Goal: Task Accomplishment & Management: Manage account settings

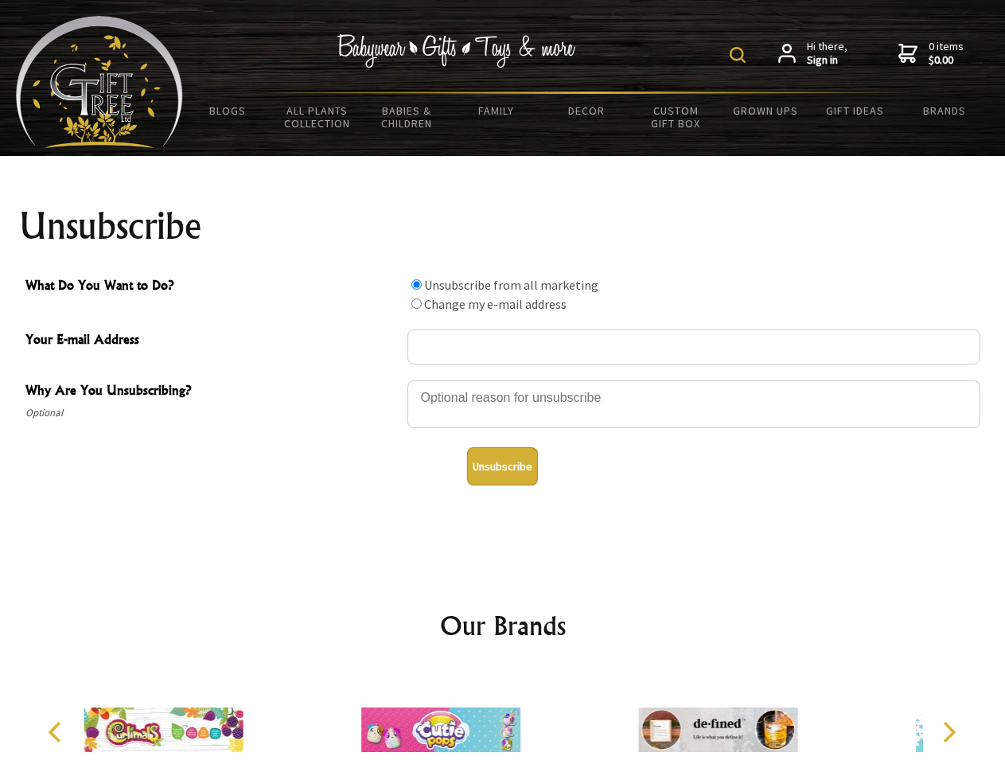
click at [740, 55] on img at bounding box center [737, 55] width 16 height 16
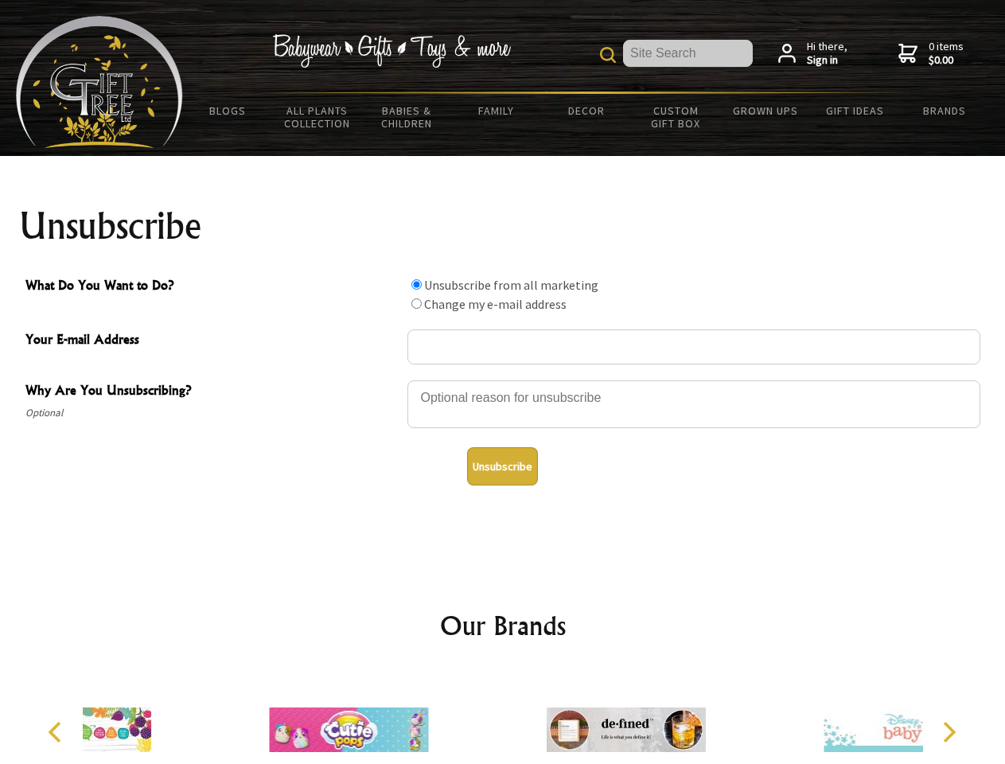
click at [503, 379] on div at bounding box center [693, 407] width 573 height 56
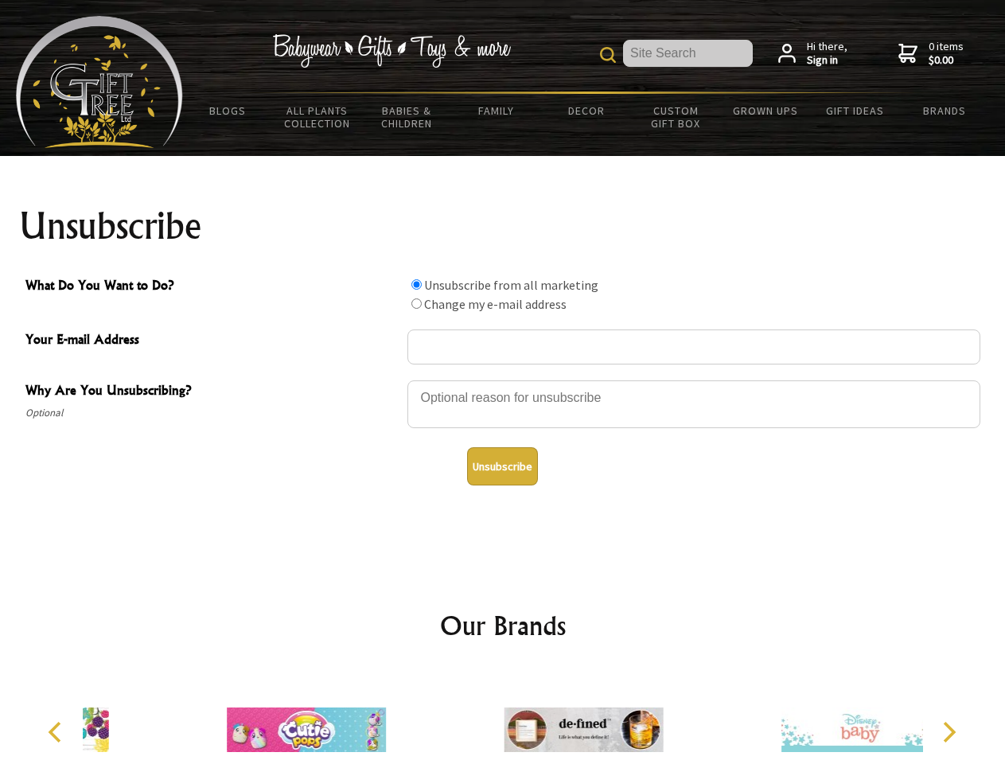
click at [416, 284] on input "What Do You Want to Do?" at bounding box center [416, 284] width 10 height 10
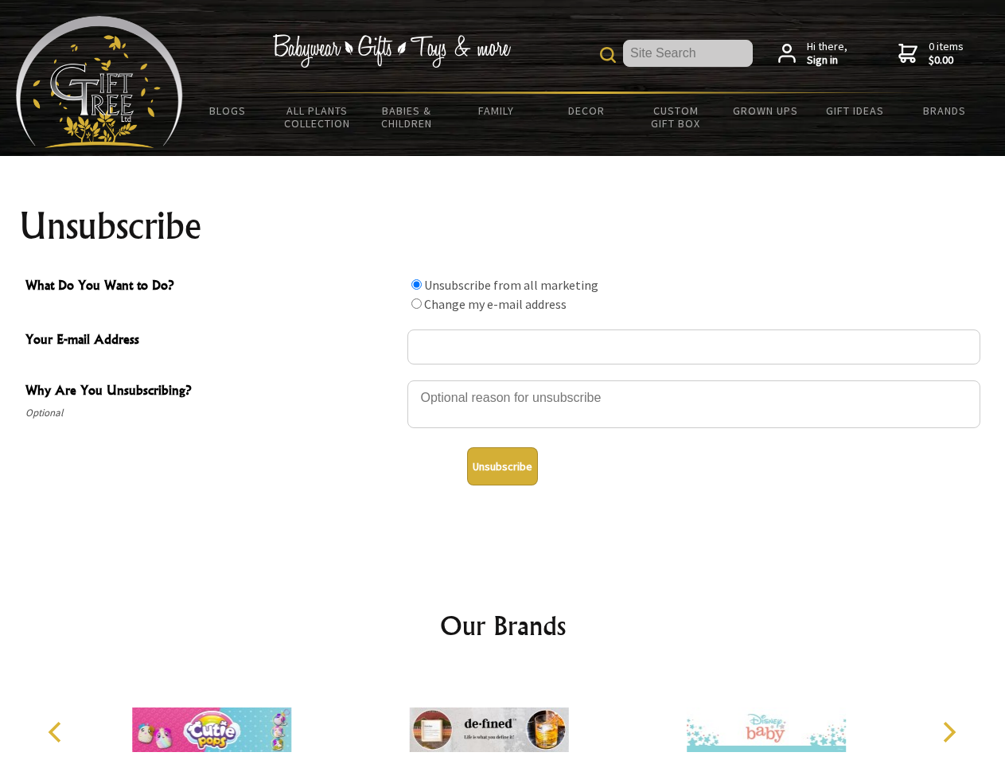
click at [416, 303] on input "What Do You Want to Do?" at bounding box center [416, 303] width 10 height 10
radio input "true"
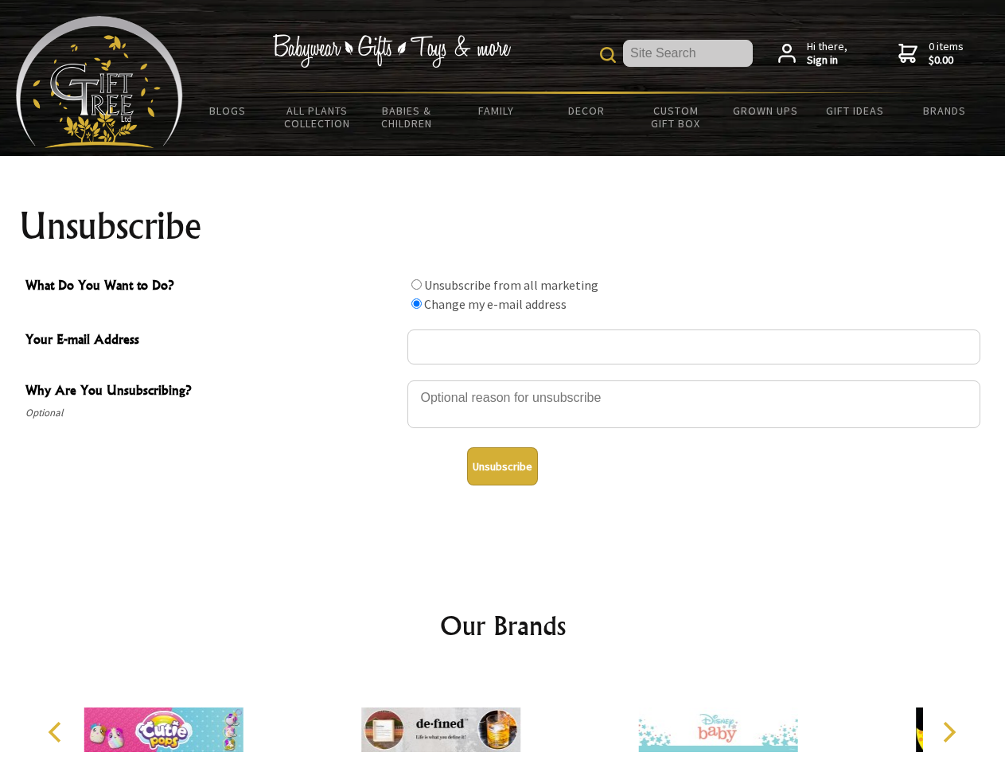
click at [502, 466] on button "Unsubscribe" at bounding box center [502, 466] width 71 height 38
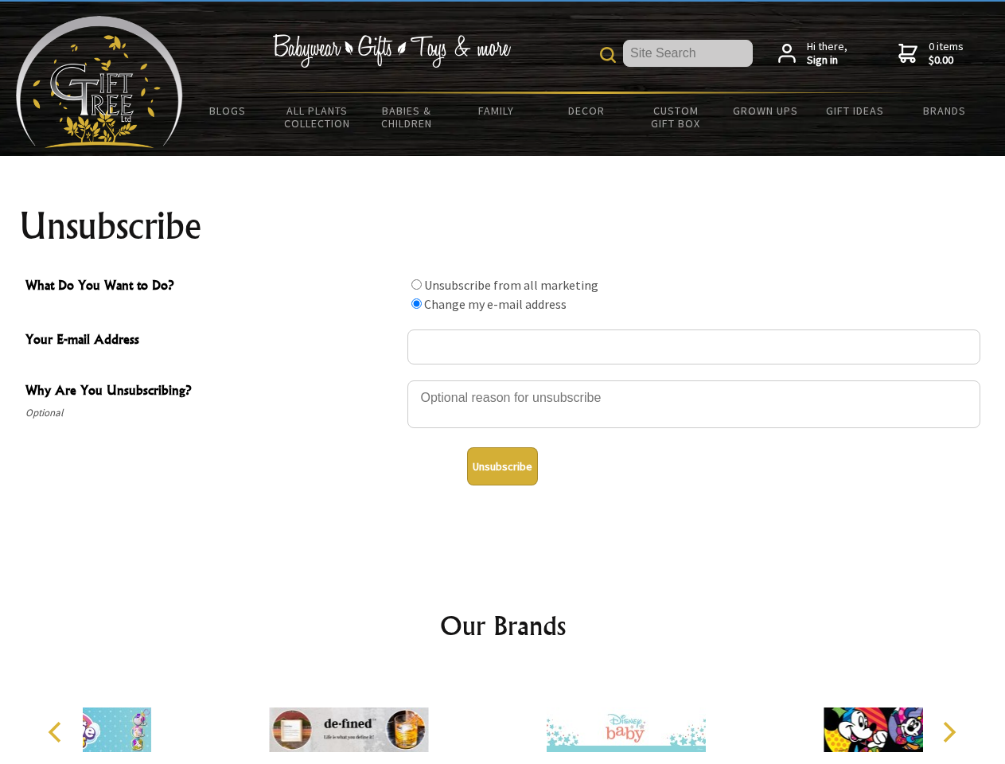
click at [503, 717] on div at bounding box center [625, 732] width 277 height 124
click at [57, 732] on icon "Previous" at bounding box center [56, 731] width 21 height 21
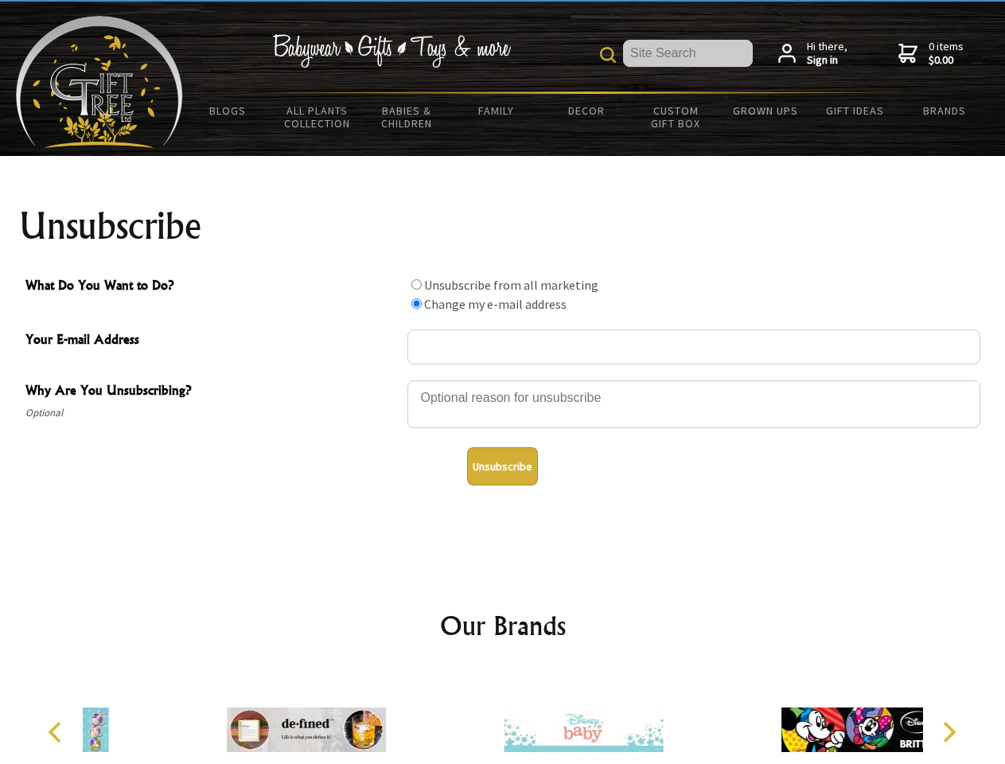
click at [948, 732] on icon "Next" at bounding box center [947, 731] width 21 height 21
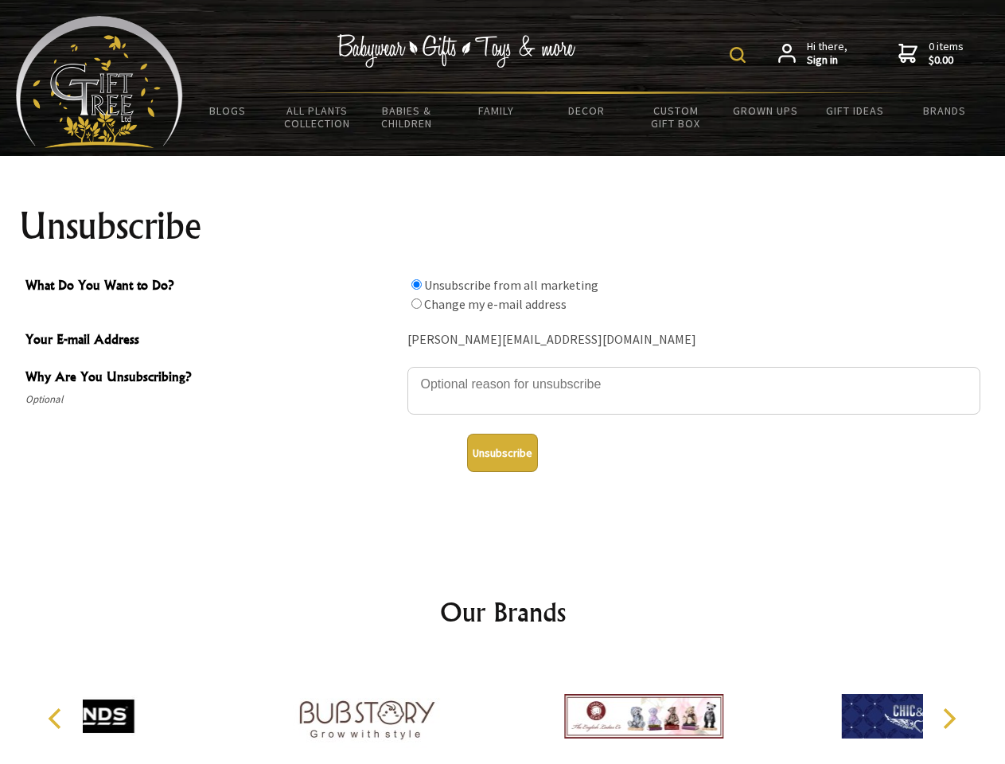
click at [740, 55] on img at bounding box center [737, 55] width 16 height 16
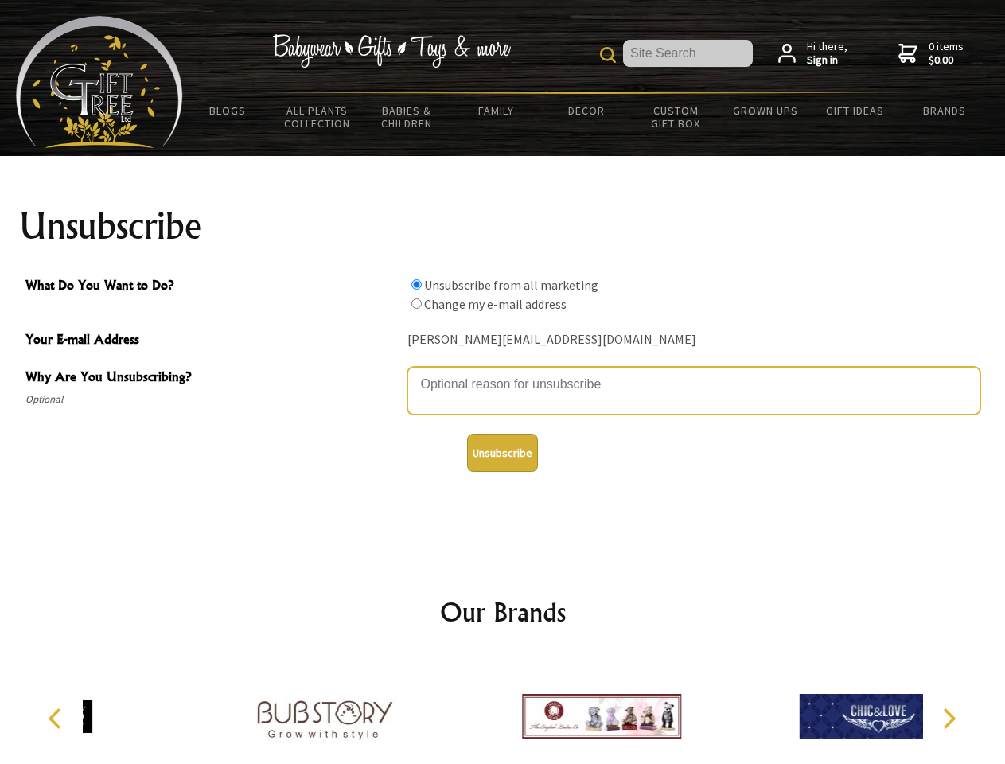
click at [503, 372] on textarea "Why Are You Unsubscribing?" at bounding box center [693, 391] width 573 height 48
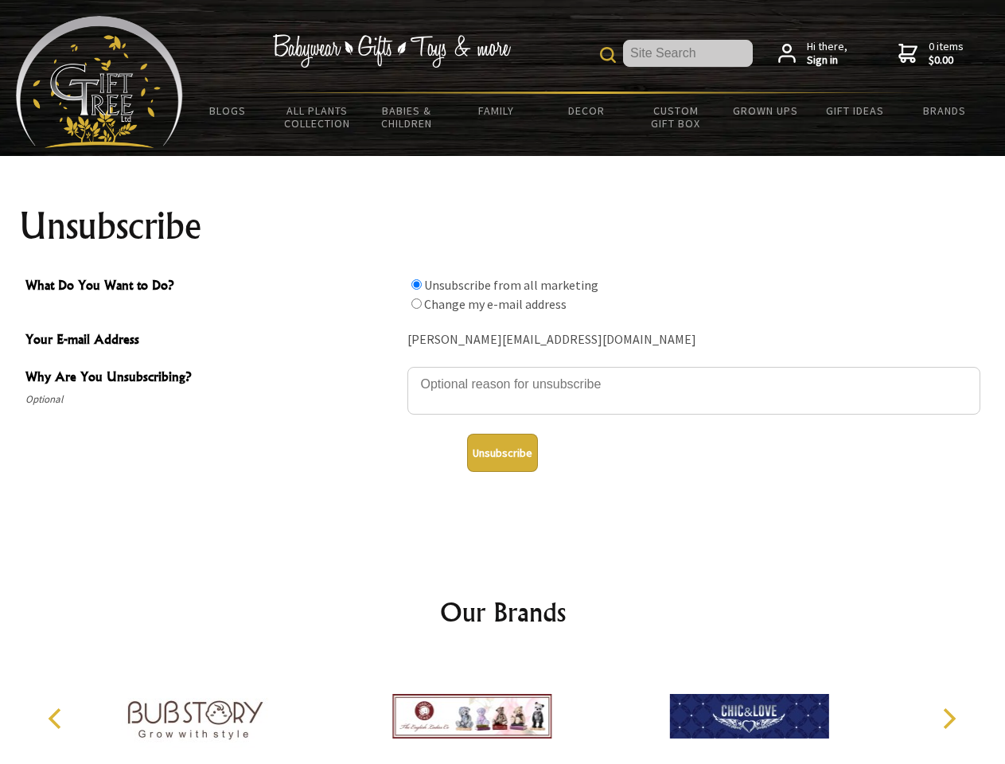
click at [416, 284] on input "What Do You Want to Do?" at bounding box center [416, 284] width 10 height 10
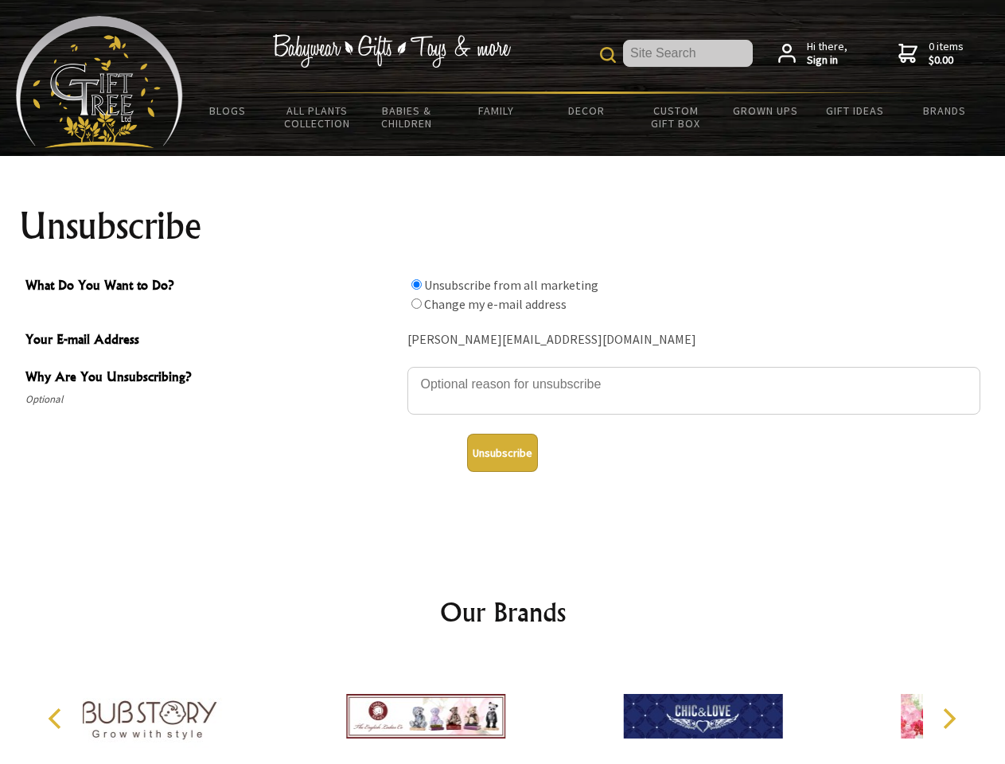
click at [416, 303] on input "What Do You Want to Do?" at bounding box center [416, 303] width 10 height 10
radio input "true"
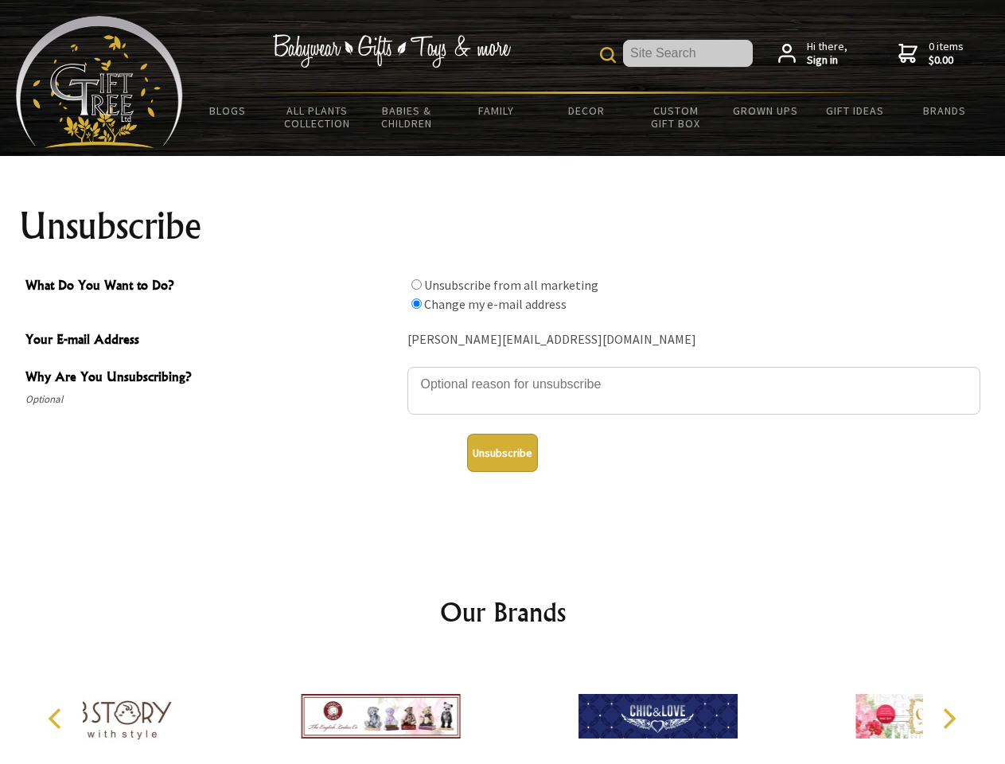
click at [502, 453] on button "Unsubscribe" at bounding box center [502, 453] width 71 height 38
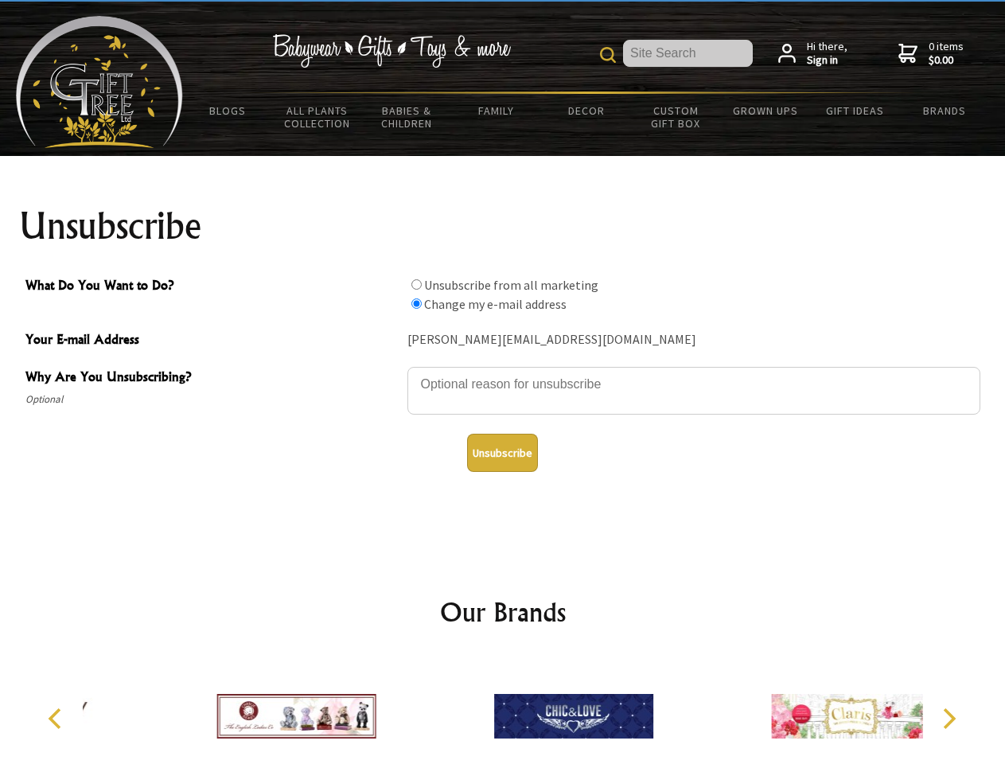
click at [57, 718] on icon "Previous" at bounding box center [56, 718] width 21 height 21
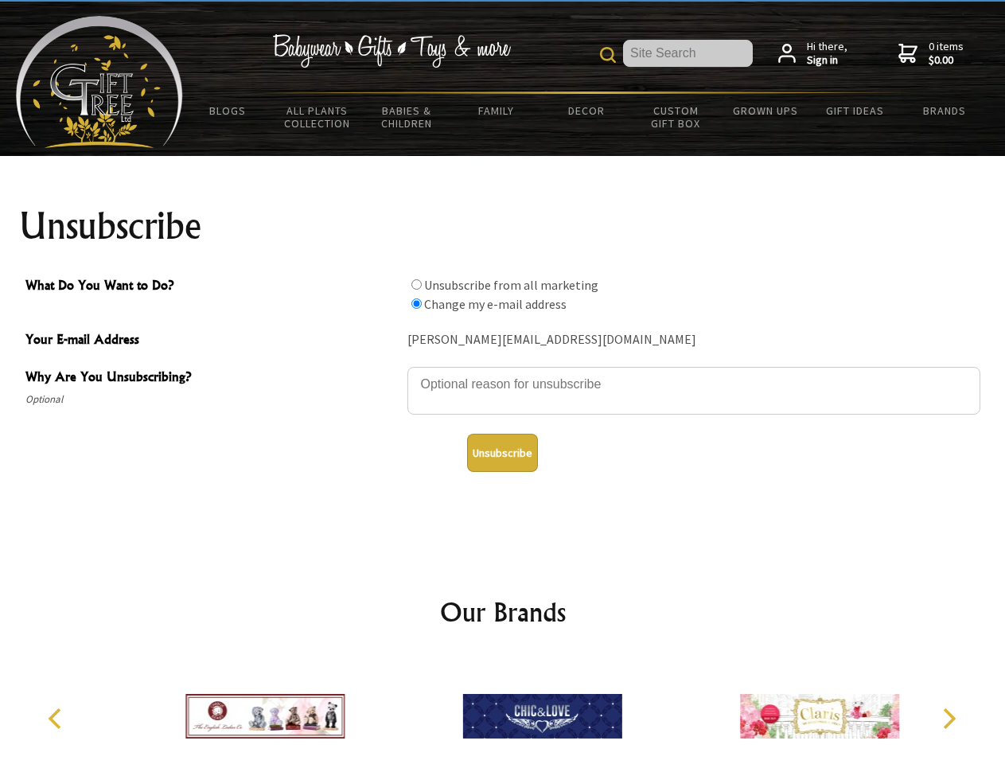
click at [948, 718] on icon "Next" at bounding box center [947, 718] width 21 height 21
